Goal: Information Seeking & Learning: Learn about a topic

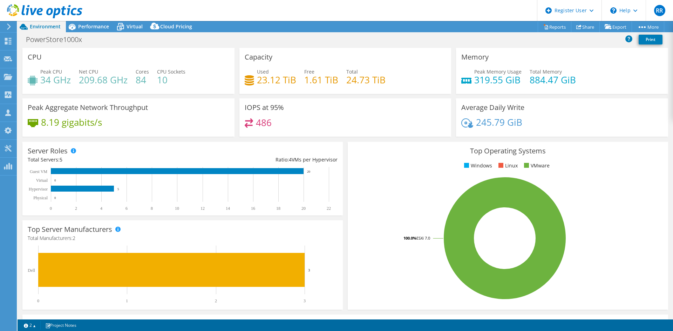
select select "USD"
click at [89, 30] on div "Performance" at bounding box center [90, 26] width 48 height 11
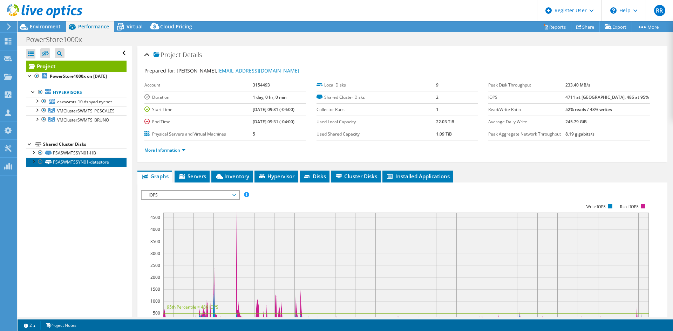
click at [90, 165] on link "PSASWMTSSYN01-datastore" at bounding box center [76, 162] width 100 height 9
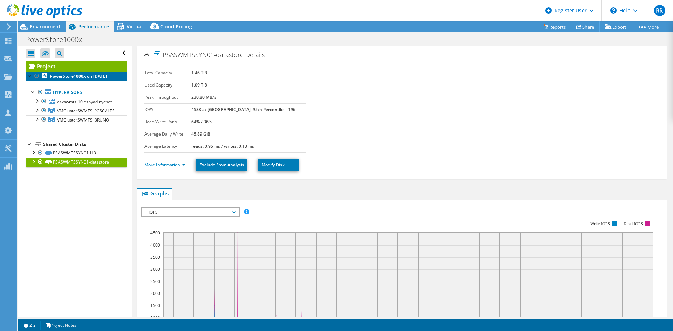
click at [75, 77] on b "PowerStore1000x on [DATE]" at bounding box center [78, 76] width 57 height 6
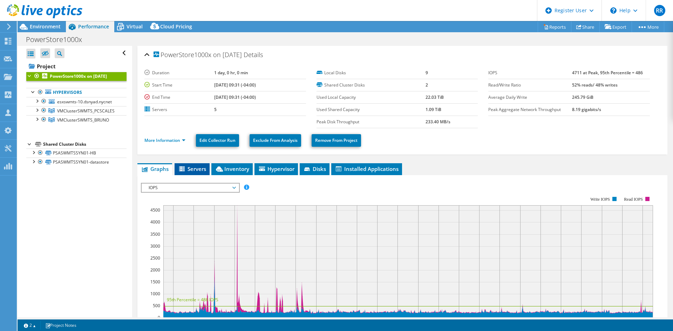
click at [188, 169] on span "Servers" at bounding box center [192, 168] width 28 height 7
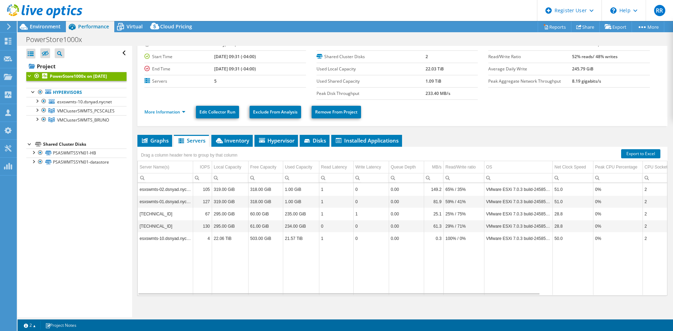
scroll to position [33, 0]
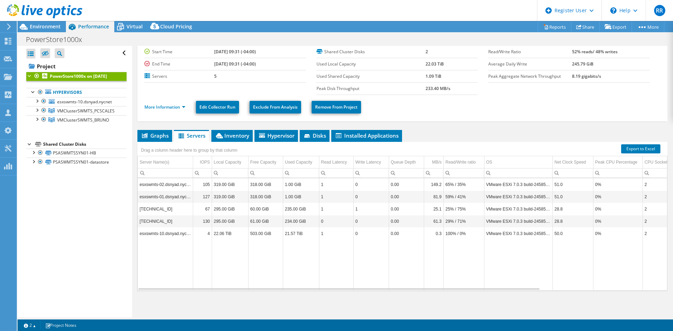
click at [234, 142] on div "Drag a column header here to group by that column" at bounding box center [188, 149] width 103 height 15
click at [234, 140] on li "Inventory" at bounding box center [231, 136] width 41 height 12
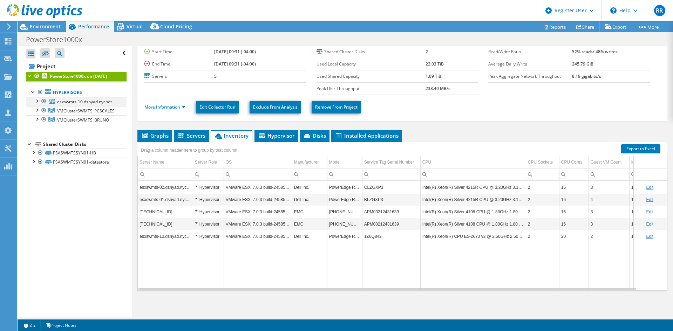
click at [36, 104] on div at bounding box center [36, 100] width 7 height 7
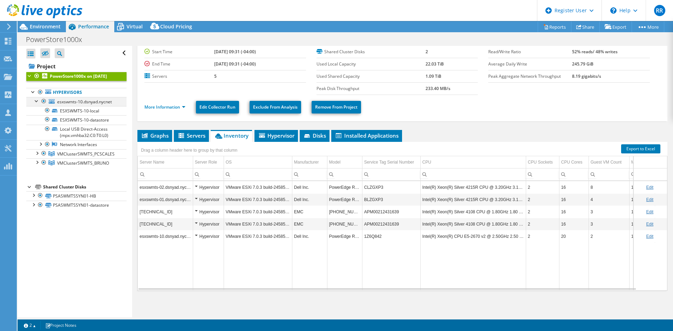
click at [35, 104] on div at bounding box center [36, 100] width 7 height 7
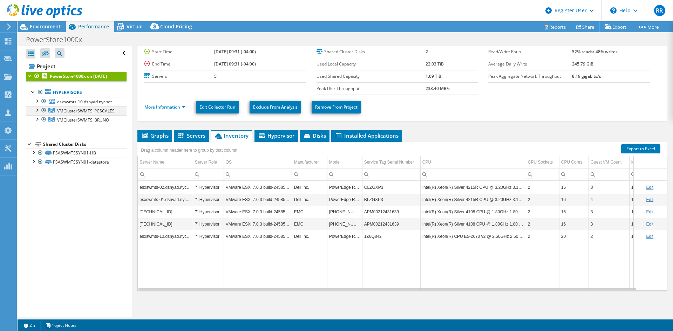
click at [37, 113] on div at bounding box center [36, 109] width 7 height 7
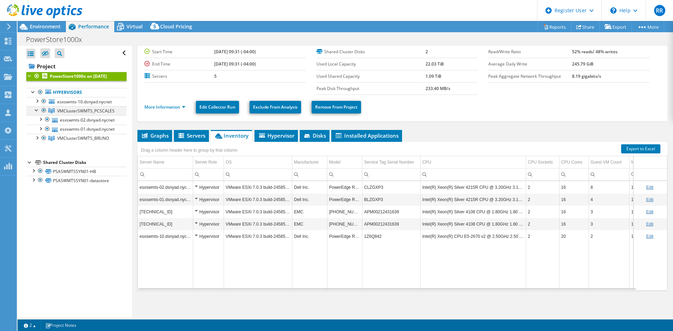
click at [37, 113] on div at bounding box center [36, 109] width 7 height 7
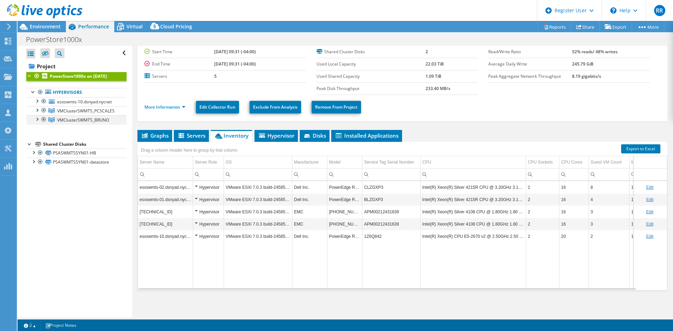
click at [38, 122] on div at bounding box center [36, 118] width 7 height 7
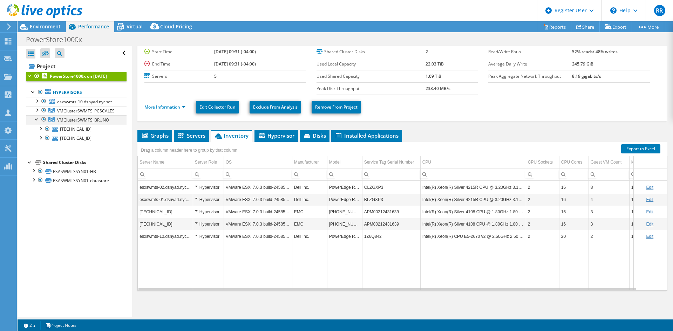
click at [38, 122] on div at bounding box center [36, 118] width 7 height 7
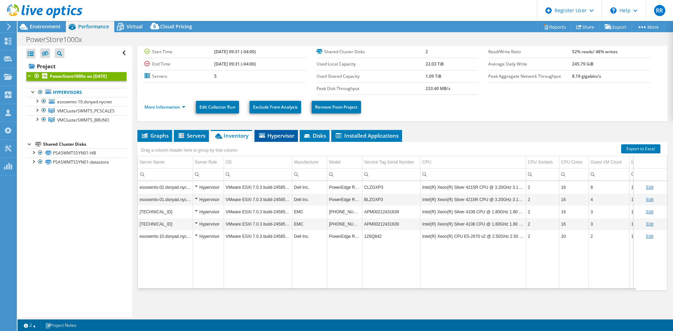
click at [273, 139] on li "Hypervisor" at bounding box center [275, 136] width 43 height 12
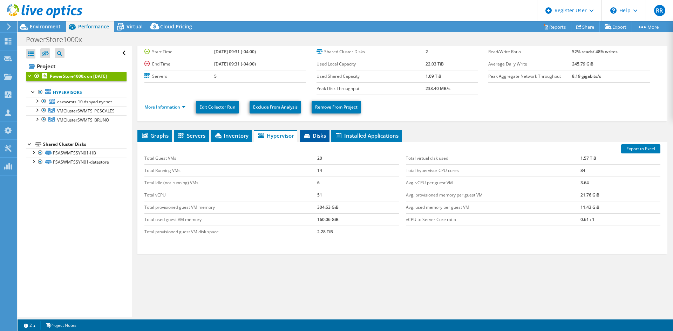
click at [316, 132] on span "Disks" at bounding box center [314, 135] width 23 height 7
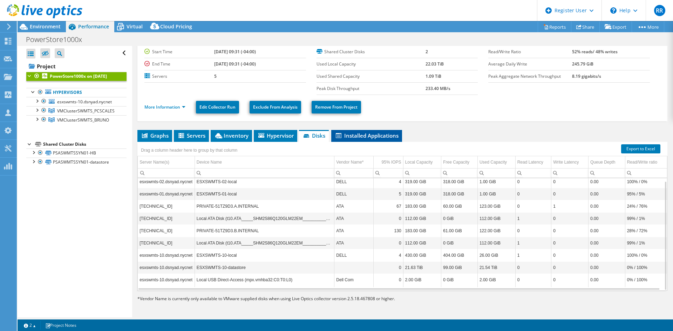
click at [354, 141] on li "Installed Applications" at bounding box center [366, 136] width 71 height 12
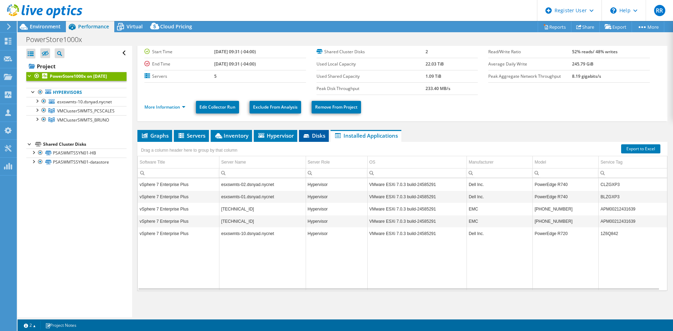
click at [306, 141] on li "Disks" at bounding box center [314, 136] width 30 height 12
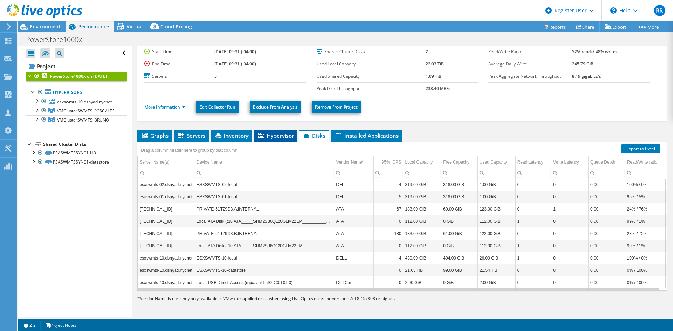
click at [279, 141] on li "Hypervisor" at bounding box center [275, 136] width 43 height 12
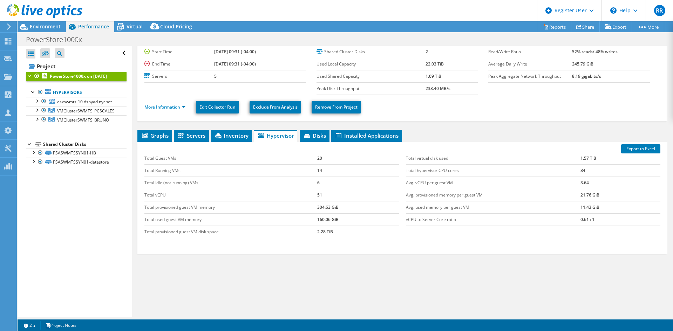
scroll to position [0, 0]
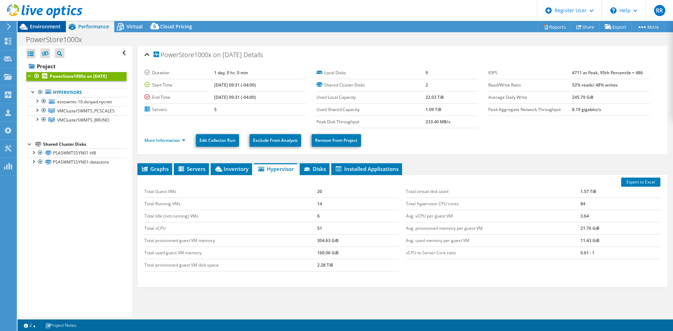
click at [54, 29] on span "Environment" at bounding box center [45, 26] width 31 height 7
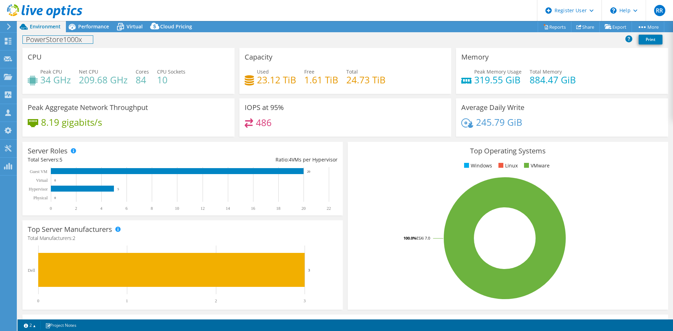
click at [86, 33] on div "PowerStore1000x Print" at bounding box center [345, 39] width 655 height 13
click at [89, 23] on span "Performance" at bounding box center [93, 26] width 31 height 7
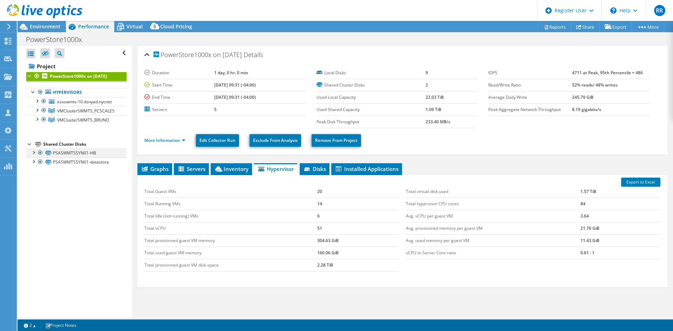
click at [34, 156] on div at bounding box center [33, 152] width 7 height 7
click at [62, 158] on link "PSASWMTSSYN01-HB" at bounding box center [76, 153] width 100 height 9
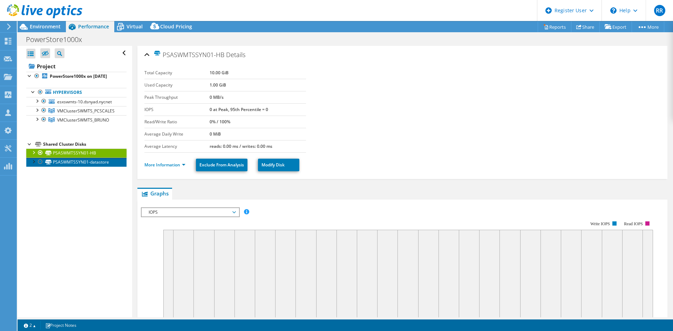
click at [90, 167] on link "PSASWMTSSYN01-datastore" at bounding box center [76, 162] width 100 height 9
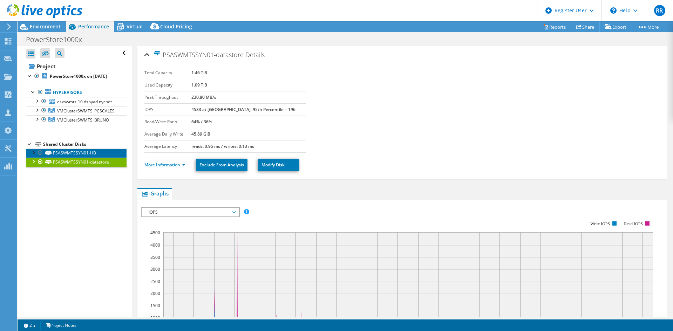
click at [89, 158] on link "PSASWMTSSYN01-HB" at bounding box center [76, 153] width 100 height 9
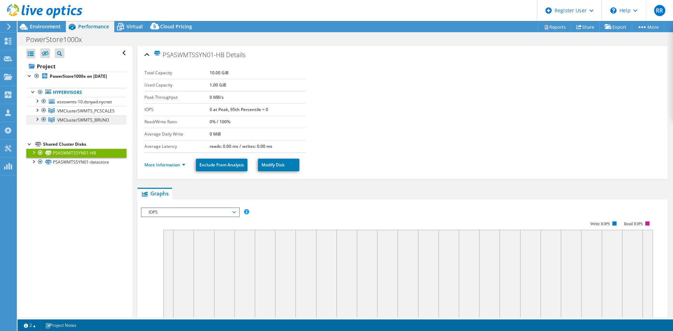
click at [86, 114] on span "VMClusterSWMTS_BRUNO" at bounding box center [85, 111] width 57 height 6
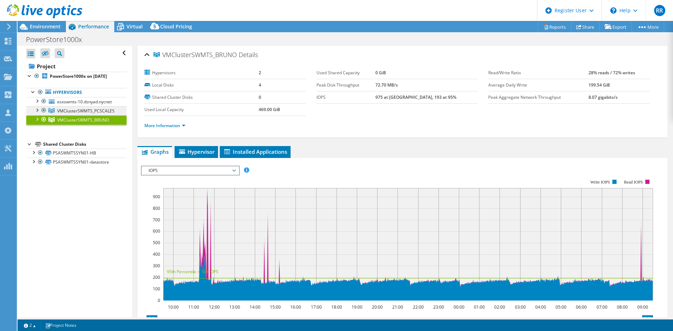
click at [90, 114] on span "VMClusterSWMTS_PCSCALES" at bounding box center [85, 111] width 57 height 6
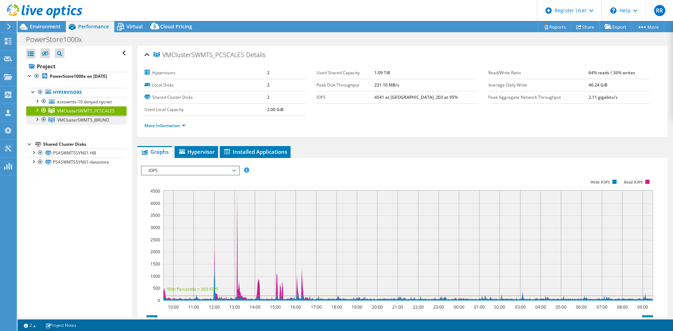
click at [90, 114] on span "VMClusterSWMTS_BRUNO" at bounding box center [85, 111] width 57 height 6
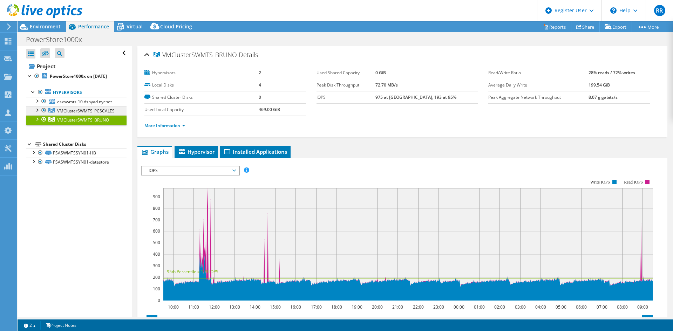
click at [91, 114] on span "VMClusterSWMTS_PCSCALES" at bounding box center [85, 111] width 57 height 6
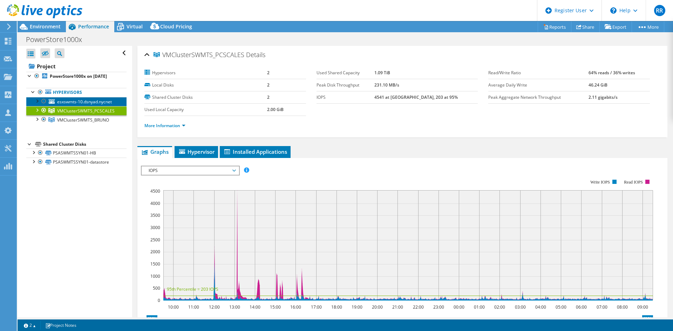
click at [92, 105] on span "esxswmts-10.dsnyad.nycnet" at bounding box center [84, 102] width 55 height 6
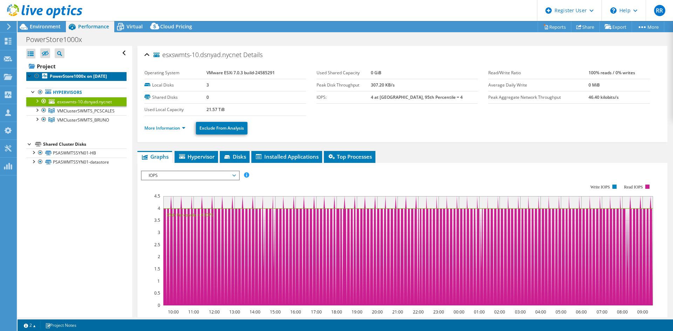
click at [84, 81] on link "PowerStore1000x on [DATE]" at bounding box center [76, 76] width 100 height 9
